Goal: Transaction & Acquisition: Purchase product/service

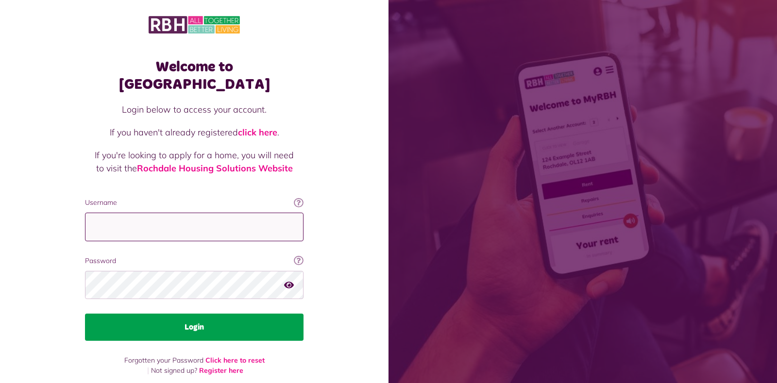
type input "**********"
click at [200, 314] on button "Login" at bounding box center [194, 327] width 218 height 27
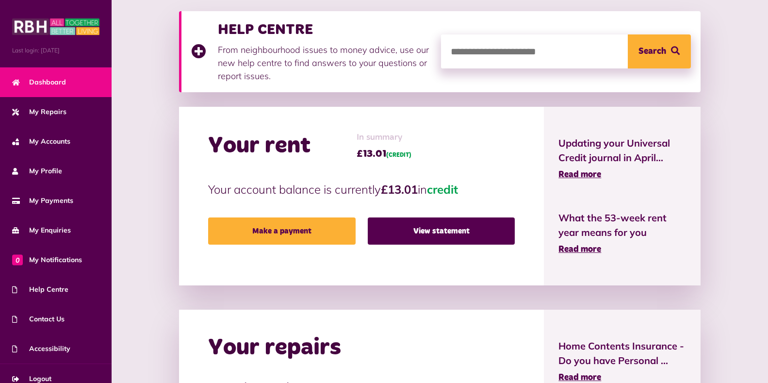
scroll to position [155, 0]
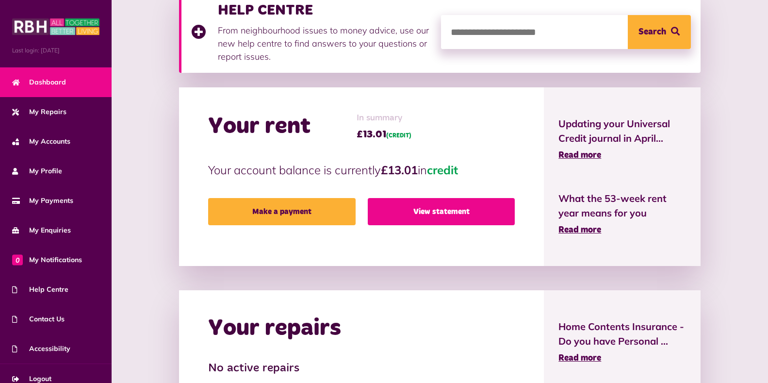
click at [429, 213] on link "View statement" at bounding box center [441, 211] width 147 height 27
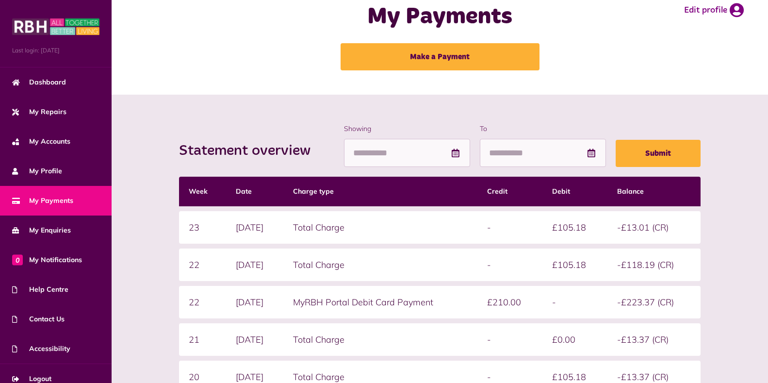
scroll to position [19, 0]
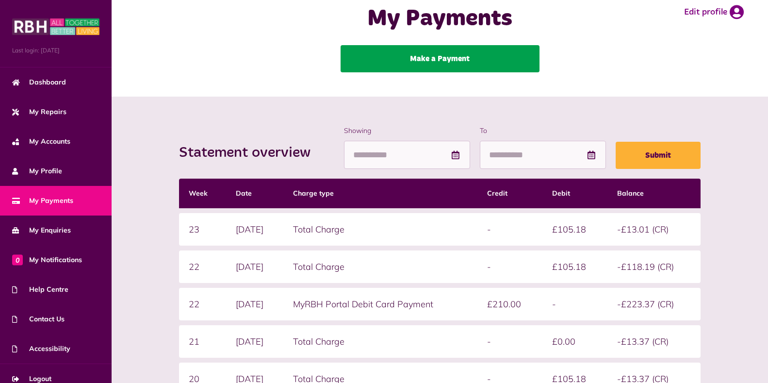
click at [444, 58] on link "Make a Payment" at bounding box center [440, 58] width 199 height 27
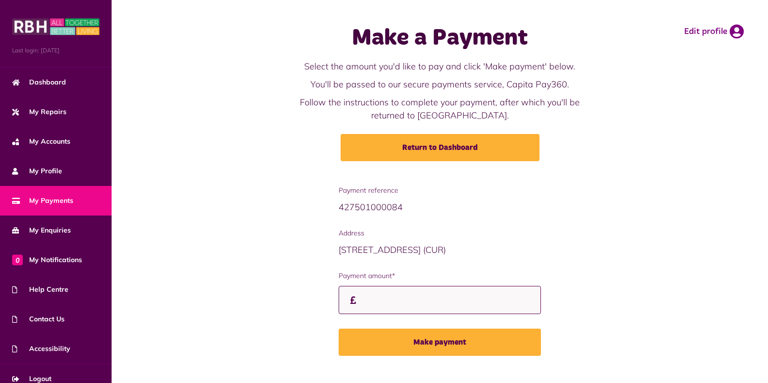
click at [365, 300] on input "Payment amount*" at bounding box center [440, 300] width 203 height 29
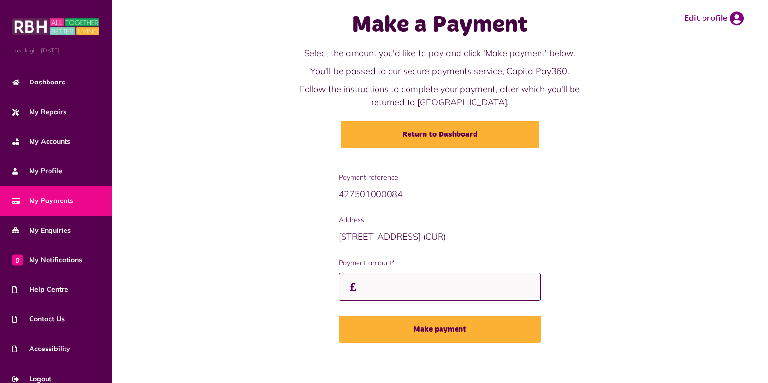
scroll to position [17, 0]
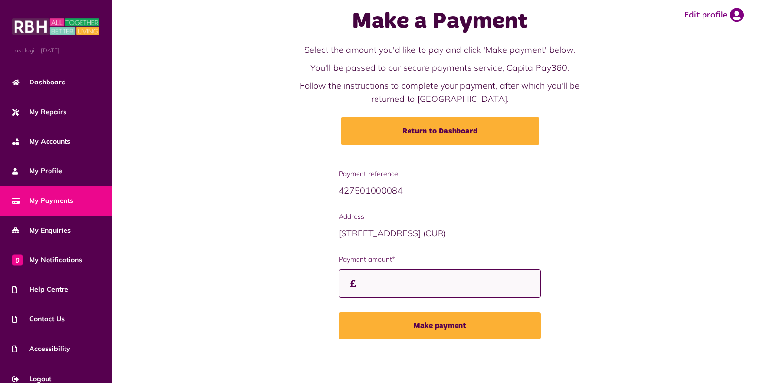
click at [362, 283] on input "Payment amount*" at bounding box center [440, 283] width 203 height 29
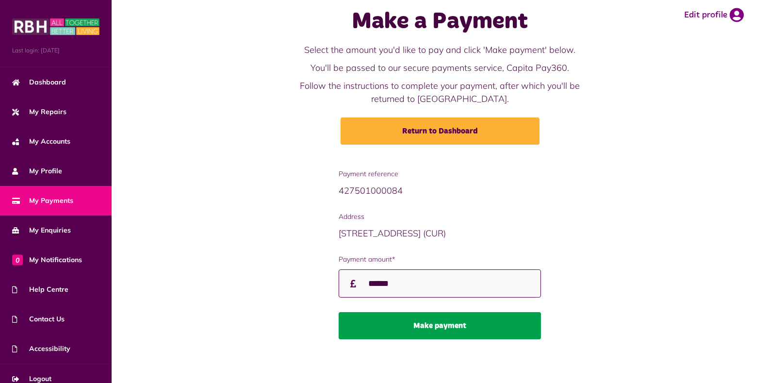
type input "******"
click at [428, 326] on button "Make payment" at bounding box center [440, 325] width 203 height 27
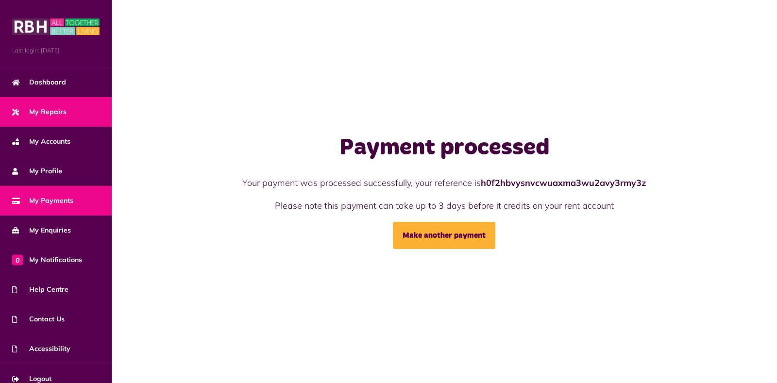
click at [72, 110] on link "My Repairs" at bounding box center [56, 112] width 112 height 30
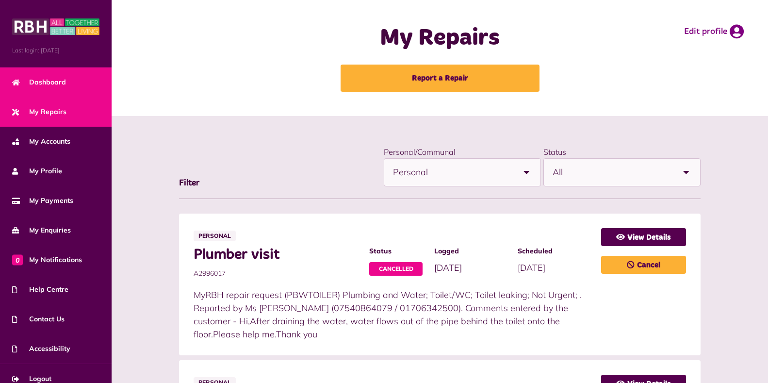
click at [71, 83] on link "Dashboard" at bounding box center [56, 82] width 112 height 30
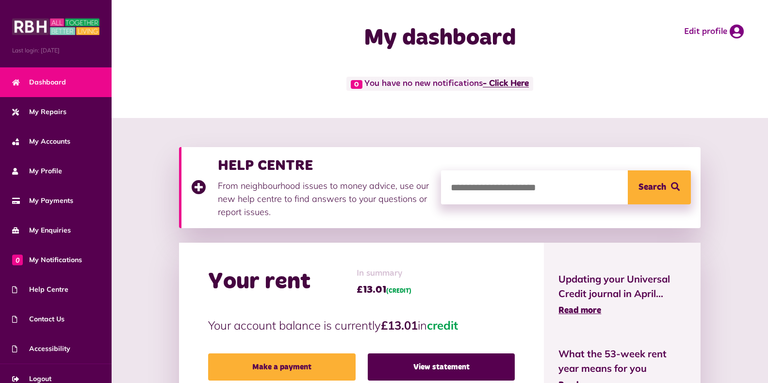
click at [511, 83] on link "- Click Here" at bounding box center [506, 84] width 46 height 9
